Goal: Communication & Community: Share content

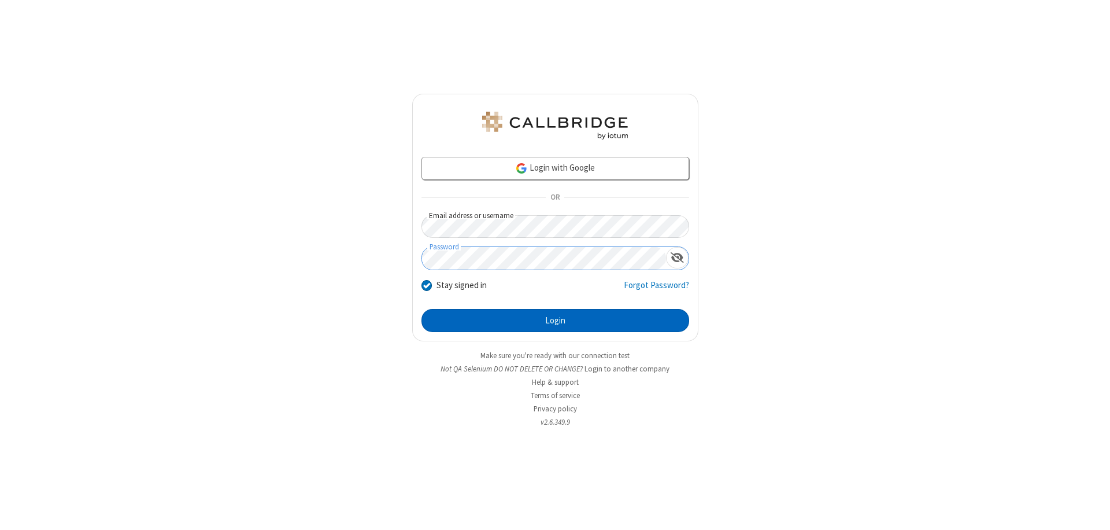
click at [555, 320] on button "Login" at bounding box center [556, 320] width 268 height 23
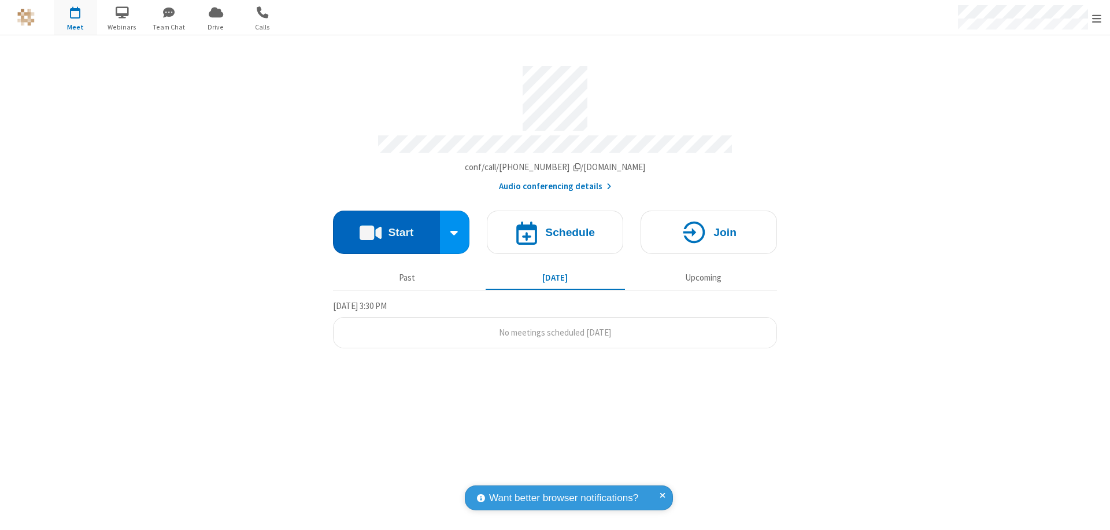
click at [386, 227] on button "Start" at bounding box center [386, 232] width 107 height 43
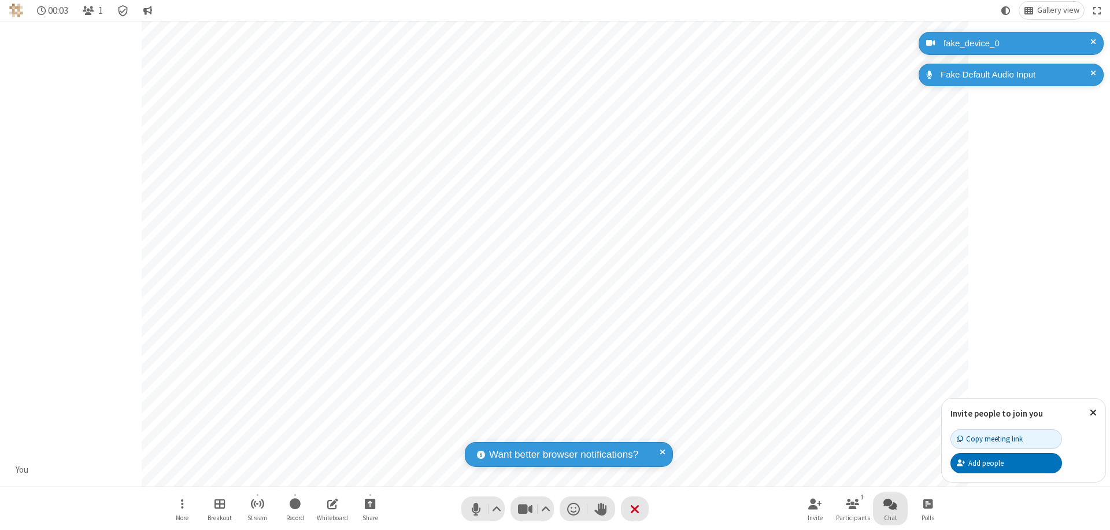
click at [891, 503] on span "Open chat" at bounding box center [891, 503] width 14 height 14
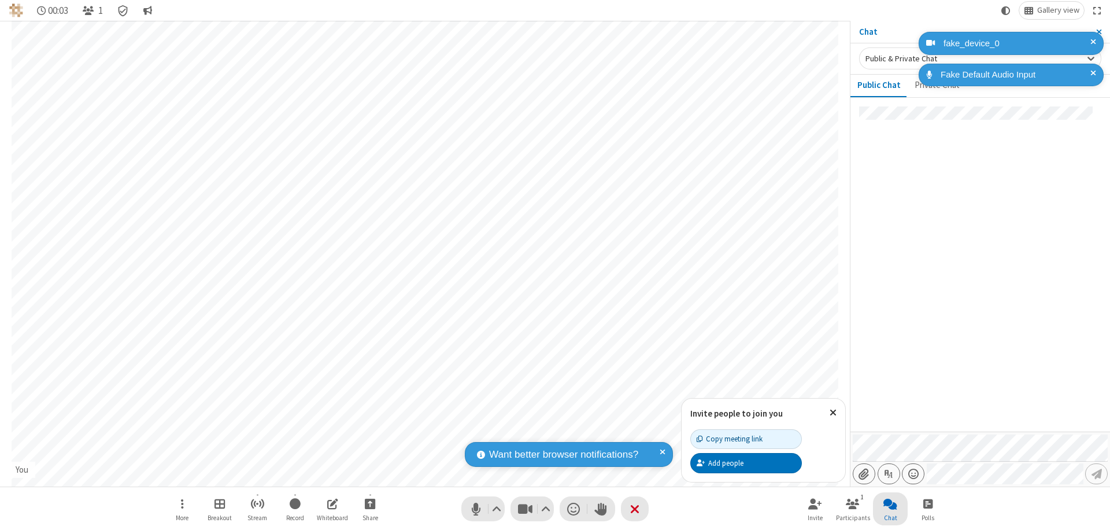
type input "C:\fakepath\doc_test.docx"
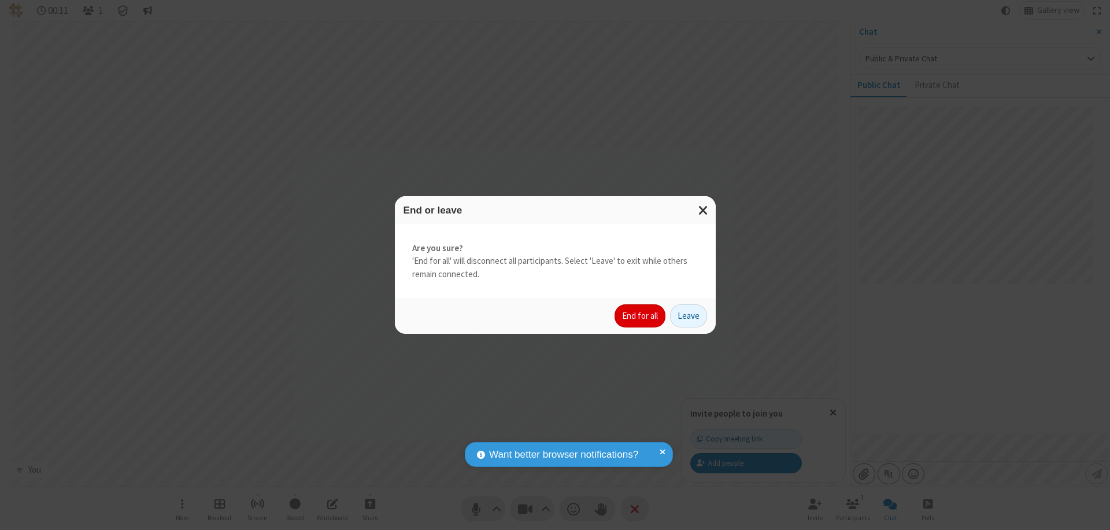
click at [641, 316] on button "End for all" at bounding box center [640, 315] width 51 height 23
